Goal: Task Accomplishment & Management: Use online tool/utility

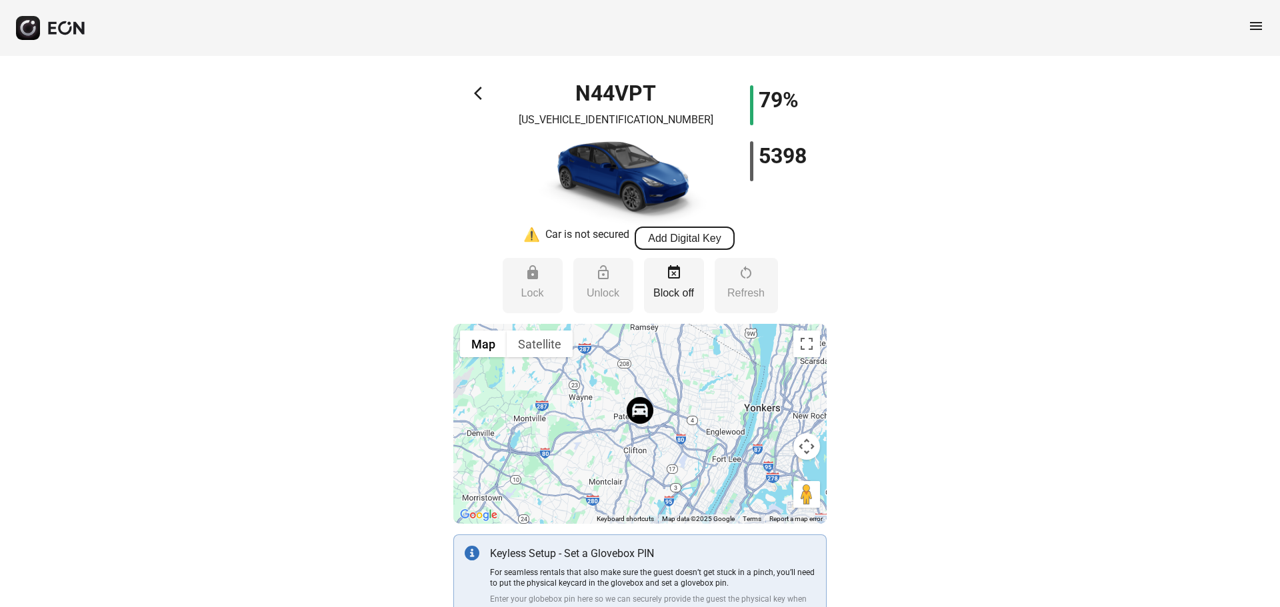
click at [733, 239] on button "Add Digital Key" at bounding box center [684, 238] width 100 height 23
click at [694, 247] on button "Add Digital Key" at bounding box center [684, 238] width 100 height 23
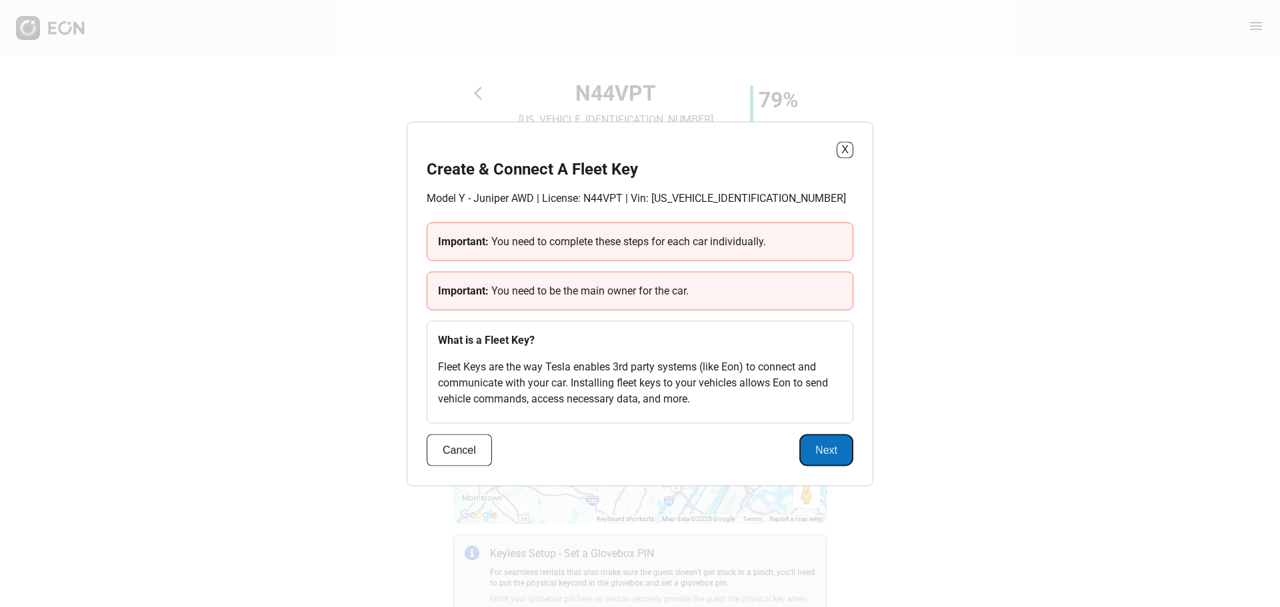
click at [820, 452] on button "Next" at bounding box center [826, 450] width 54 height 32
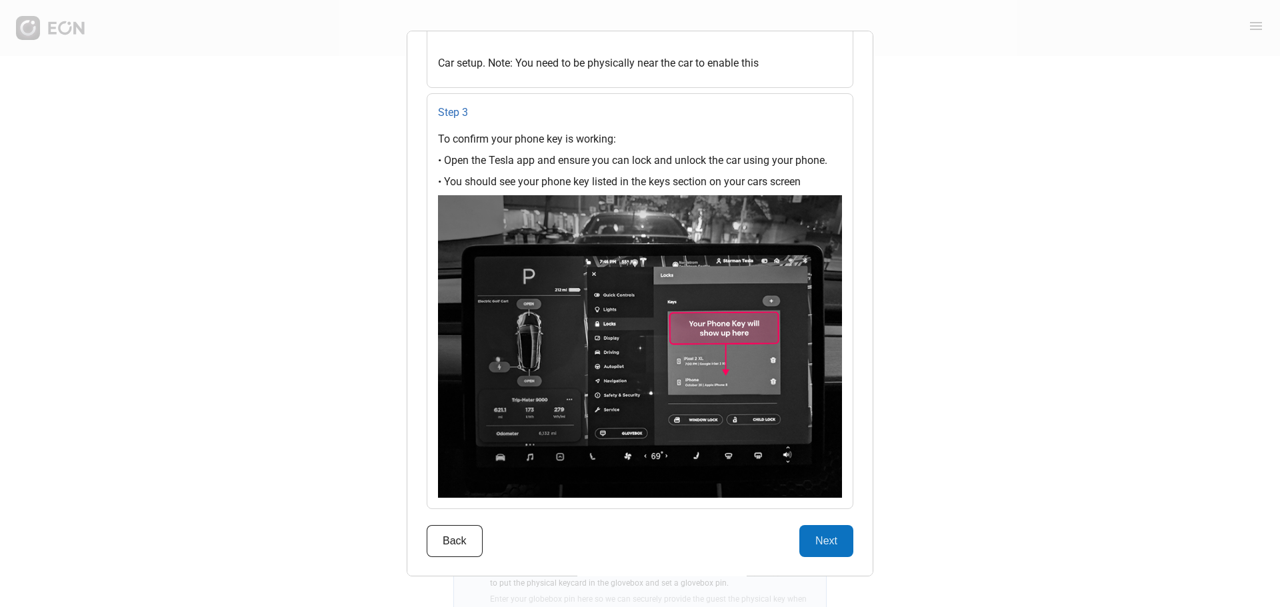
scroll to position [1580, 0]
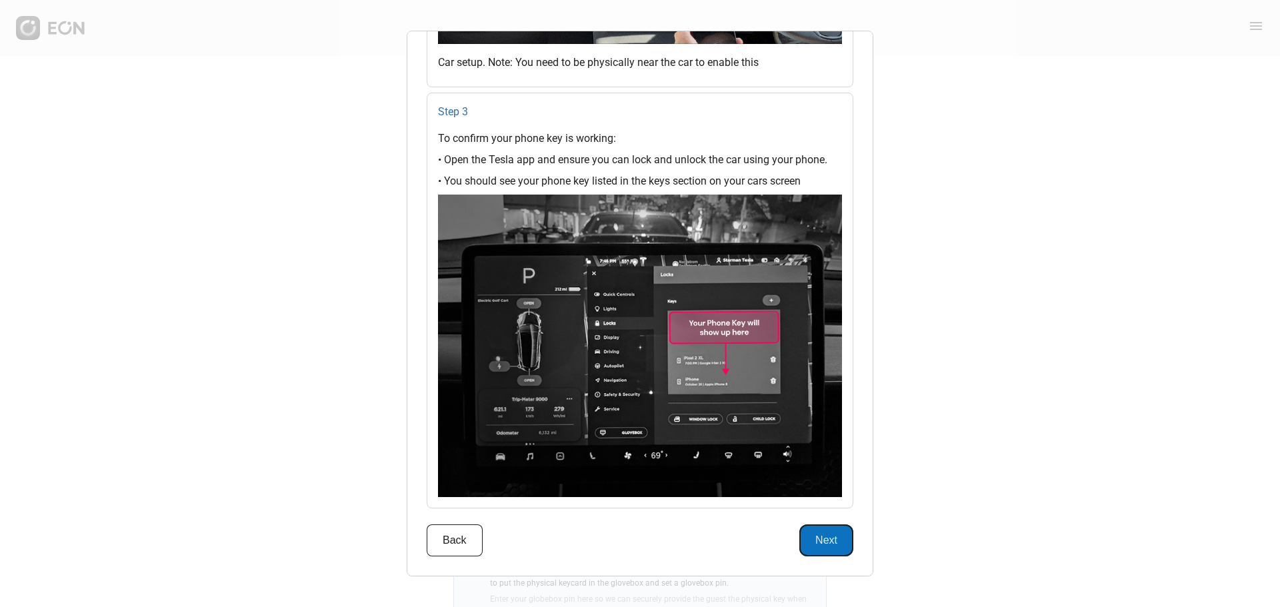
click at [807, 535] on button "Next" at bounding box center [826, 541] width 54 height 32
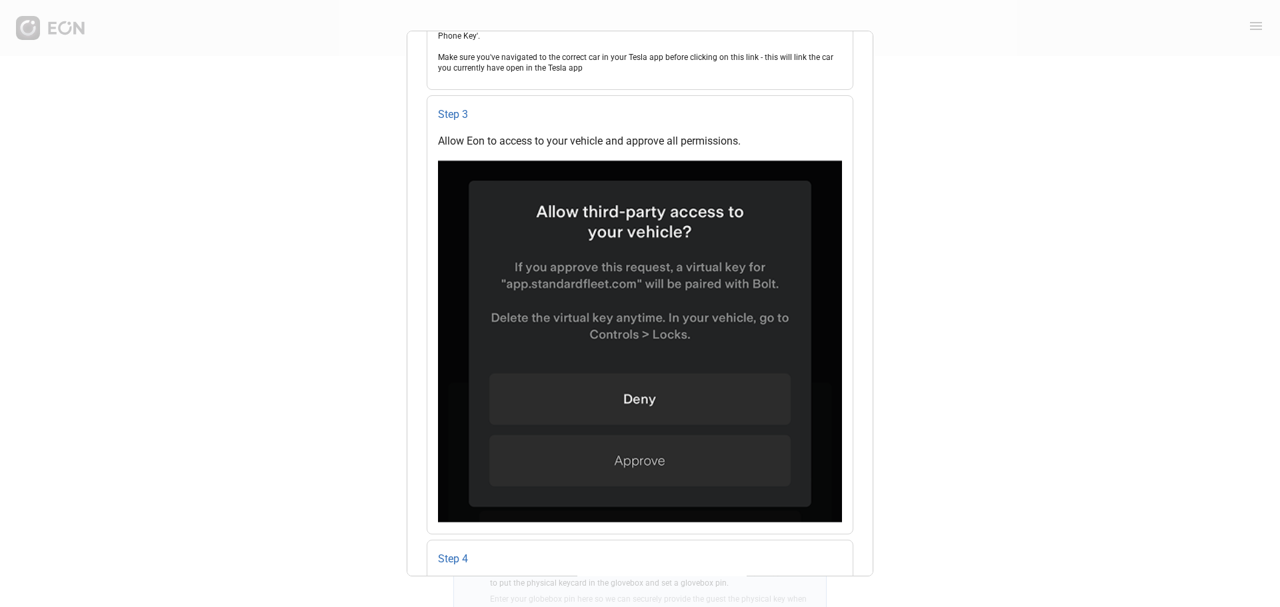
scroll to position [619, 0]
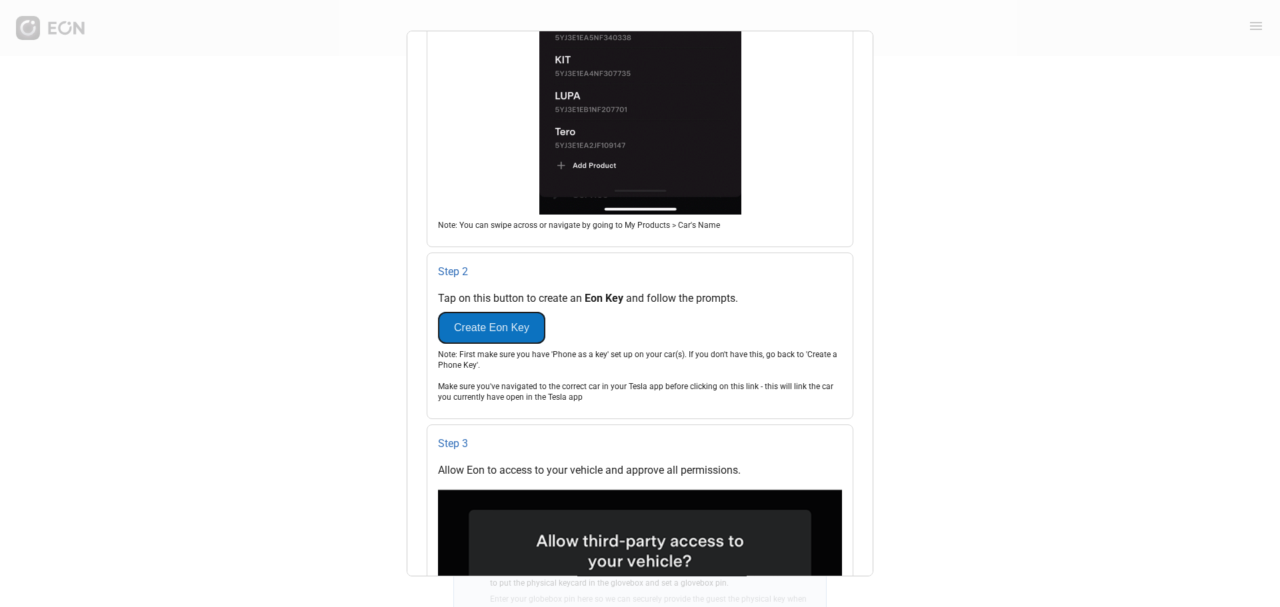
click at [519, 338] on button "Create Eon Key" at bounding box center [491, 328] width 107 height 32
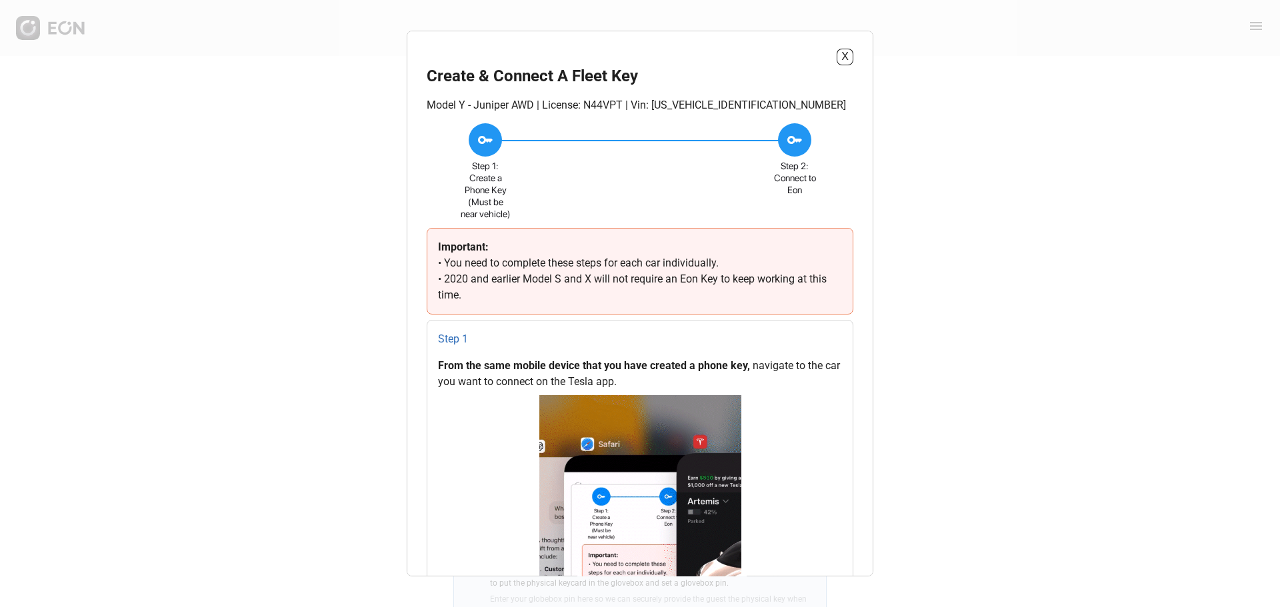
scroll to position [0, 0]
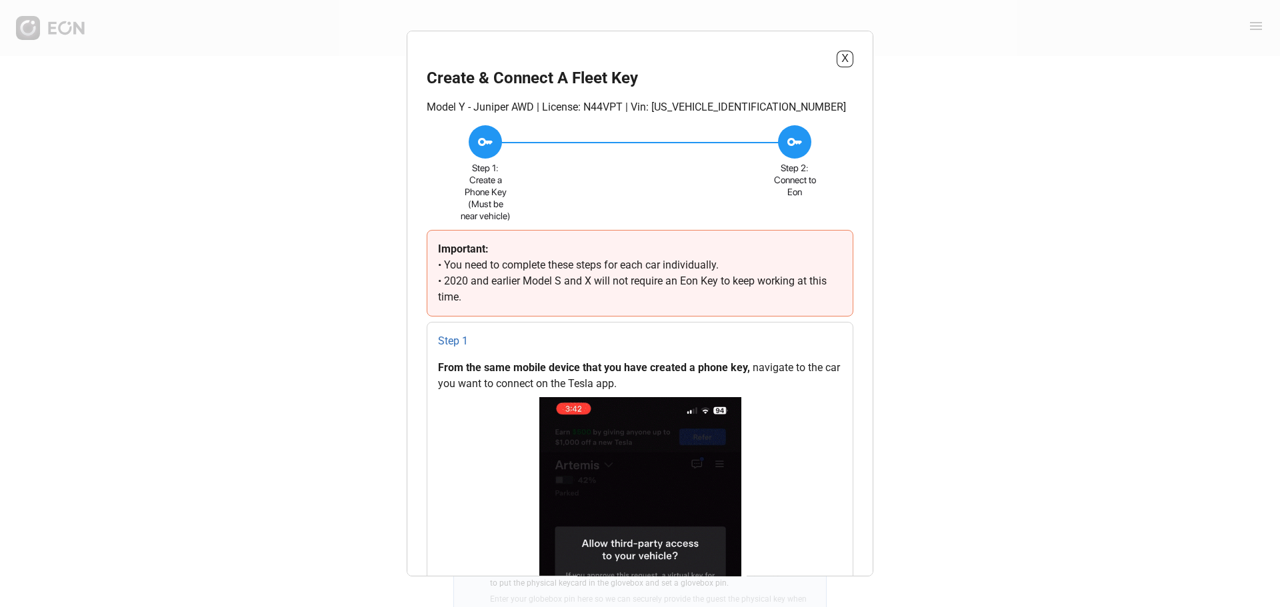
click at [52, 31] on div "X Create & Connect A Fleet Key Model Y - Juniper AWD | License: N44VPT | Vin: […" at bounding box center [640, 303] width 1280 height 607
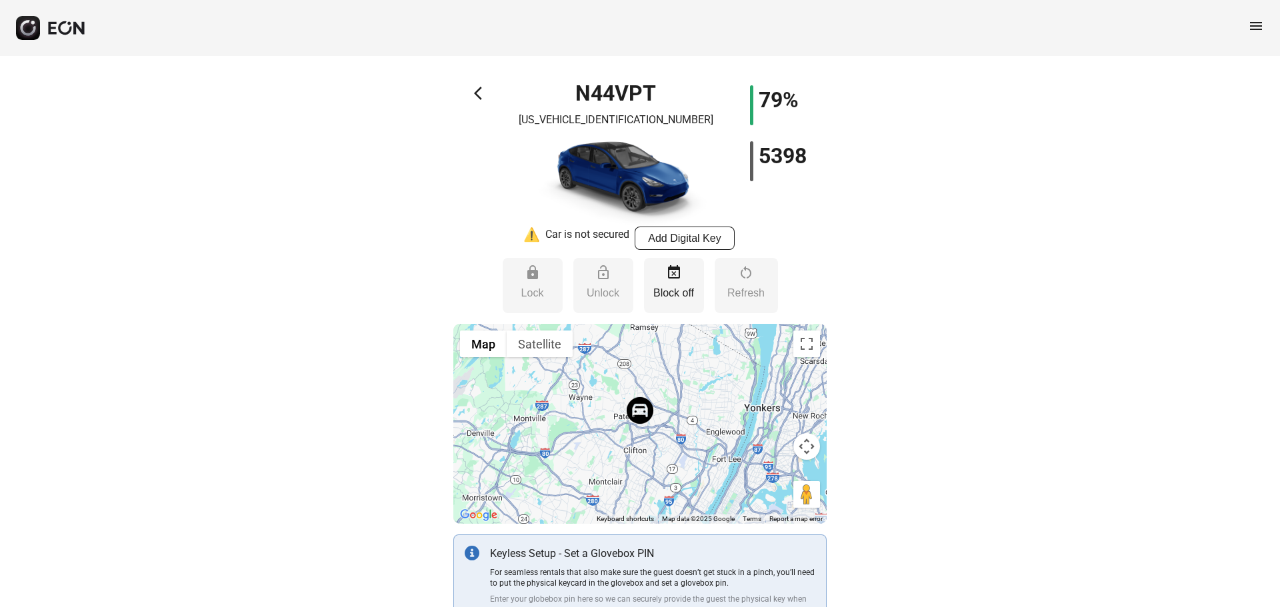
click at [63, 31] on icon "button" at bounding box center [66, 28] width 39 height 15
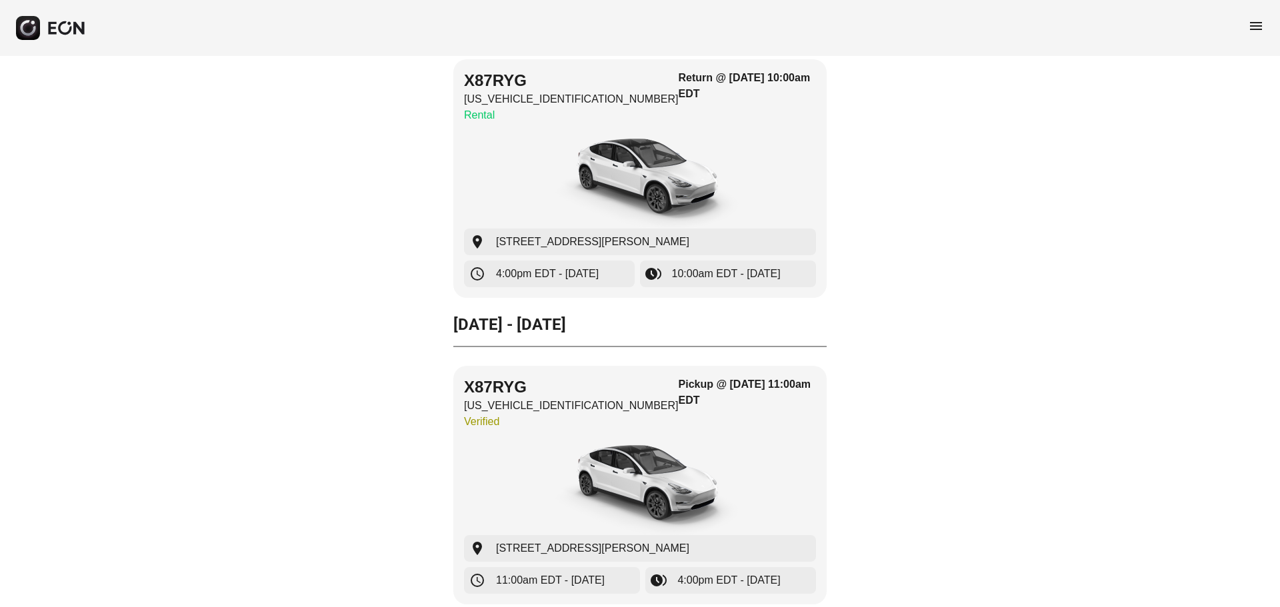
scroll to position [163, 0]
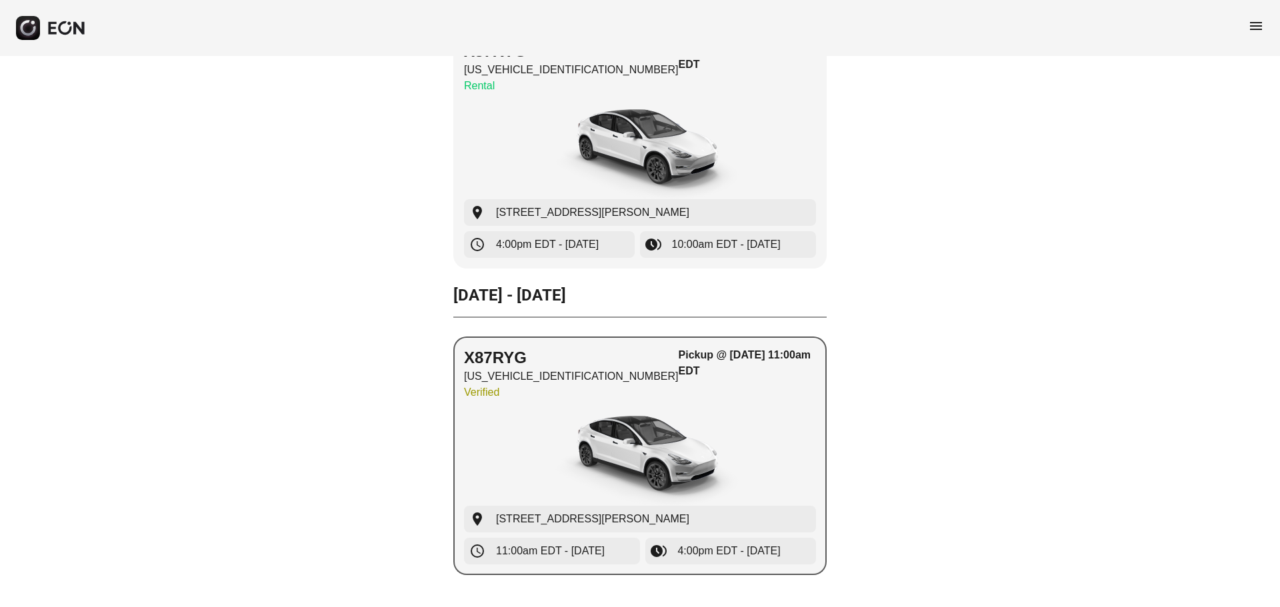
click at [751, 401] on div "Pickup @ [DATE] 11:00am EDT" at bounding box center [746, 376] width 137 height 59
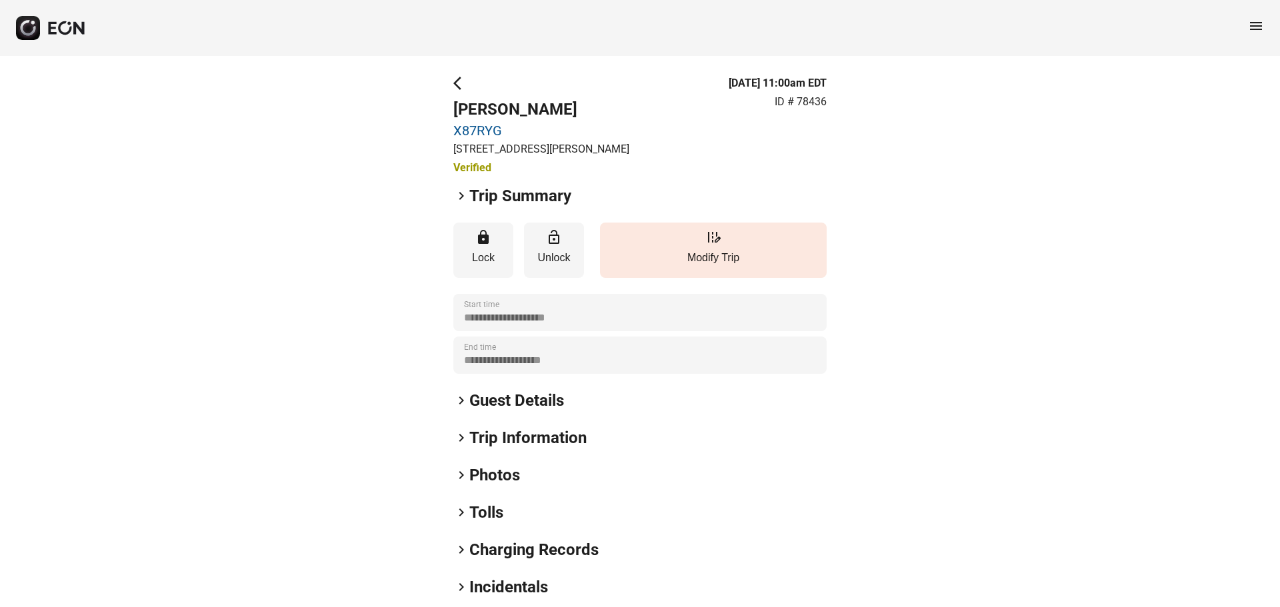
click at [456, 89] on span "arrow_back_ios" at bounding box center [461, 83] width 16 height 16
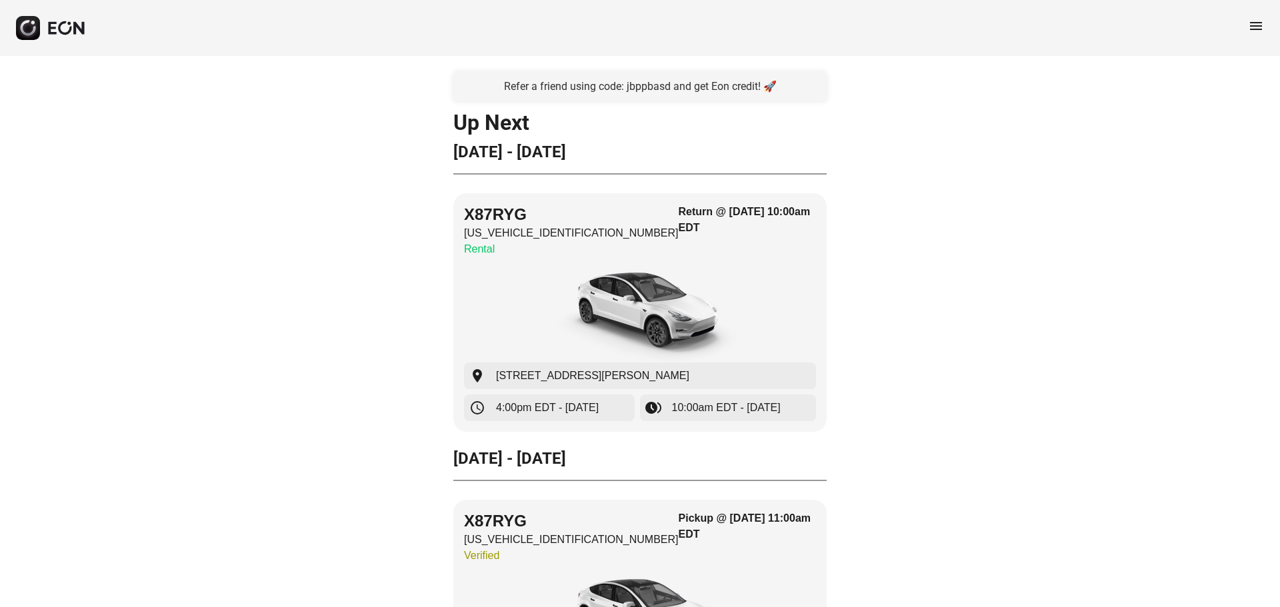
click at [21, 34] on rect "button" at bounding box center [28, 28] width 24 height 24
click at [51, 28] on icon "button" at bounding box center [52, 28] width 8 height 13
